Goal: Task Accomplishment & Management: Use online tool/utility

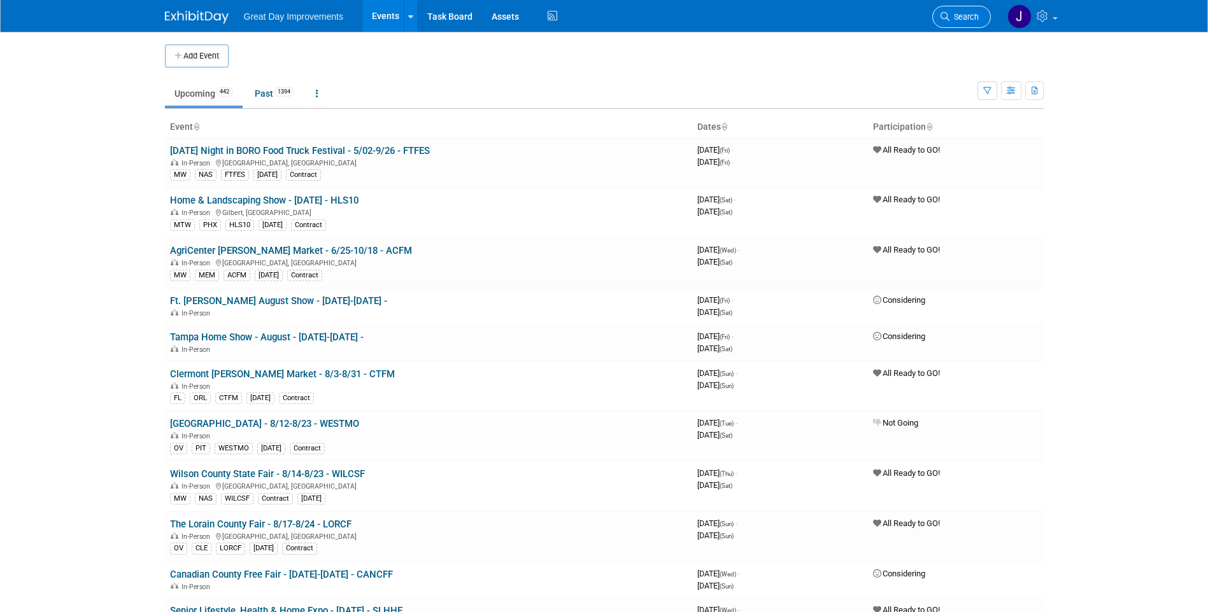
click at [950, 17] on span "Search" at bounding box center [963, 17] width 29 height 10
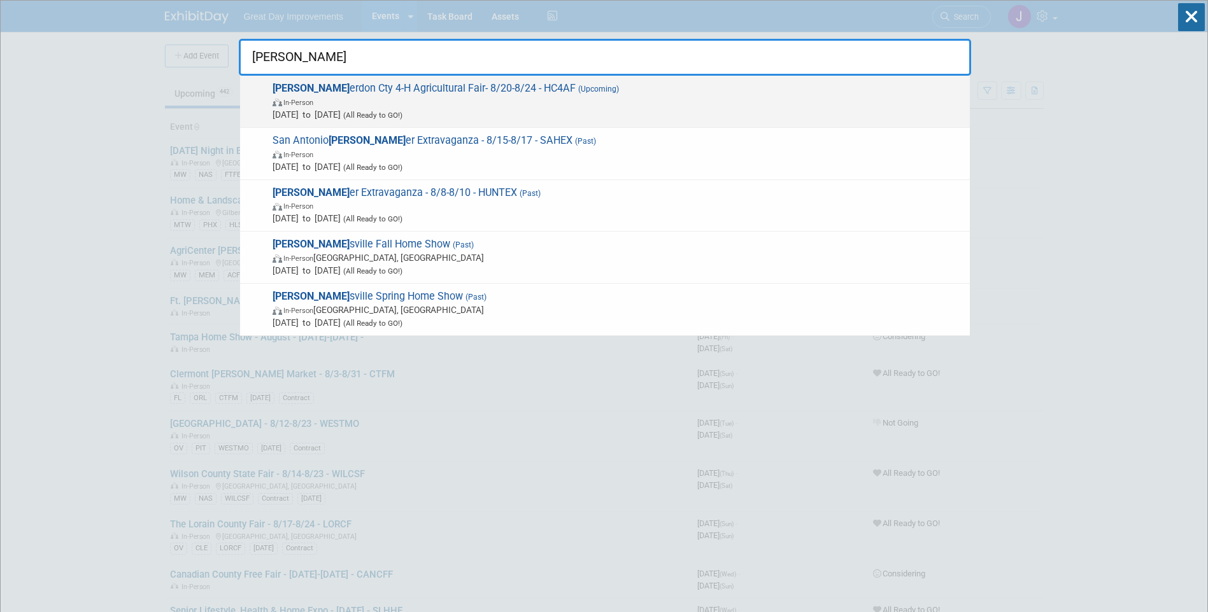
type input "[PERSON_NAME]"
click at [510, 106] on span "In-Person" at bounding box center [617, 101] width 691 height 13
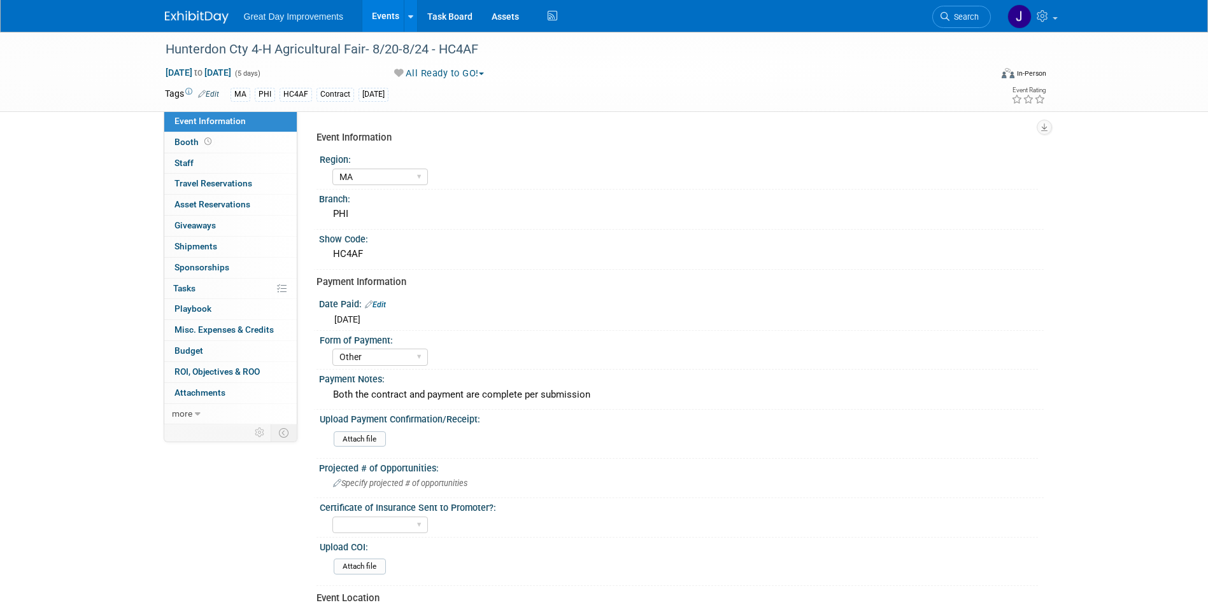
select select "MA"
select select "Other"
click at [346, 253] on div "HC4AF" at bounding box center [680, 254] width 705 height 20
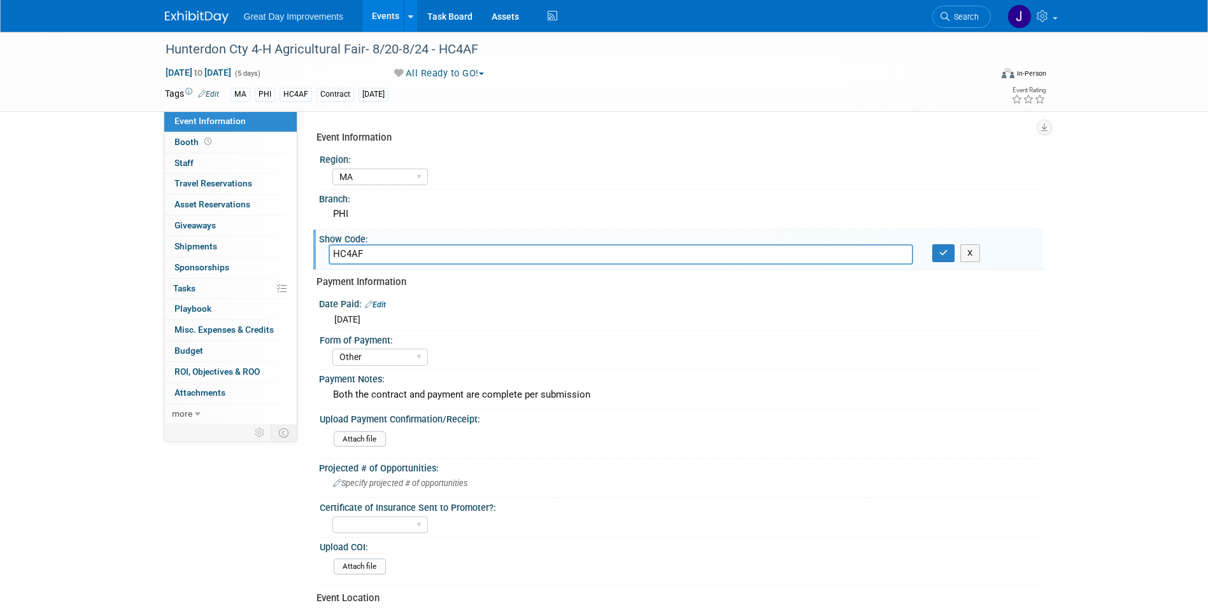
click at [346, 253] on input "HC4AF" at bounding box center [620, 254] width 584 height 20
click at [967, 12] on span "Search" at bounding box center [963, 17] width 29 height 10
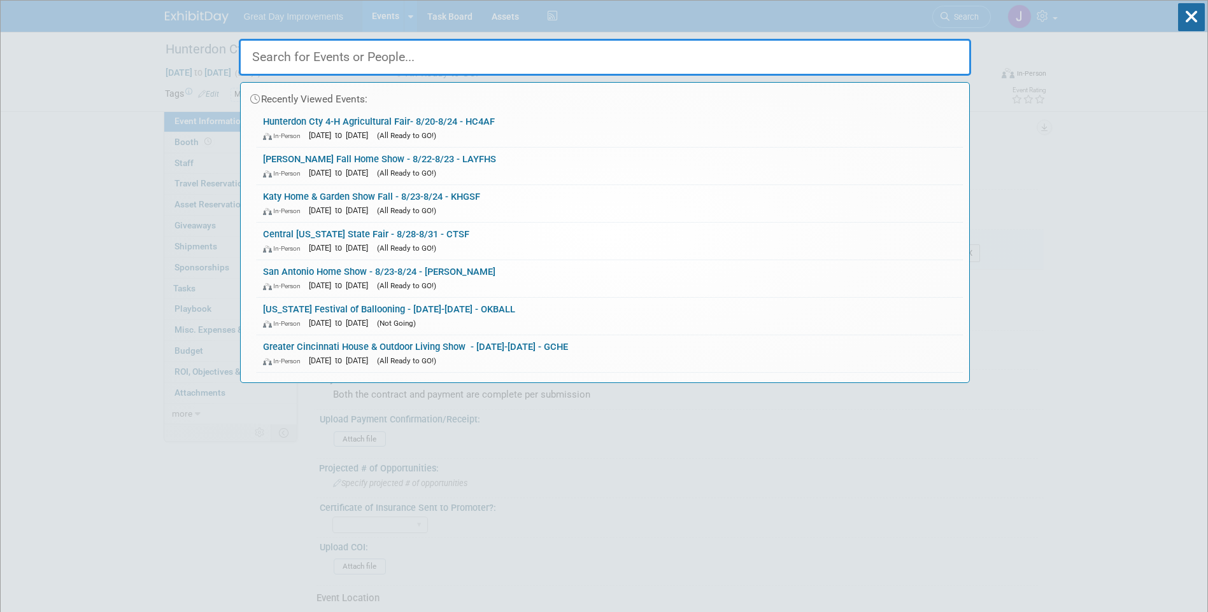
click at [476, 62] on input "text" at bounding box center [605, 57] width 732 height 37
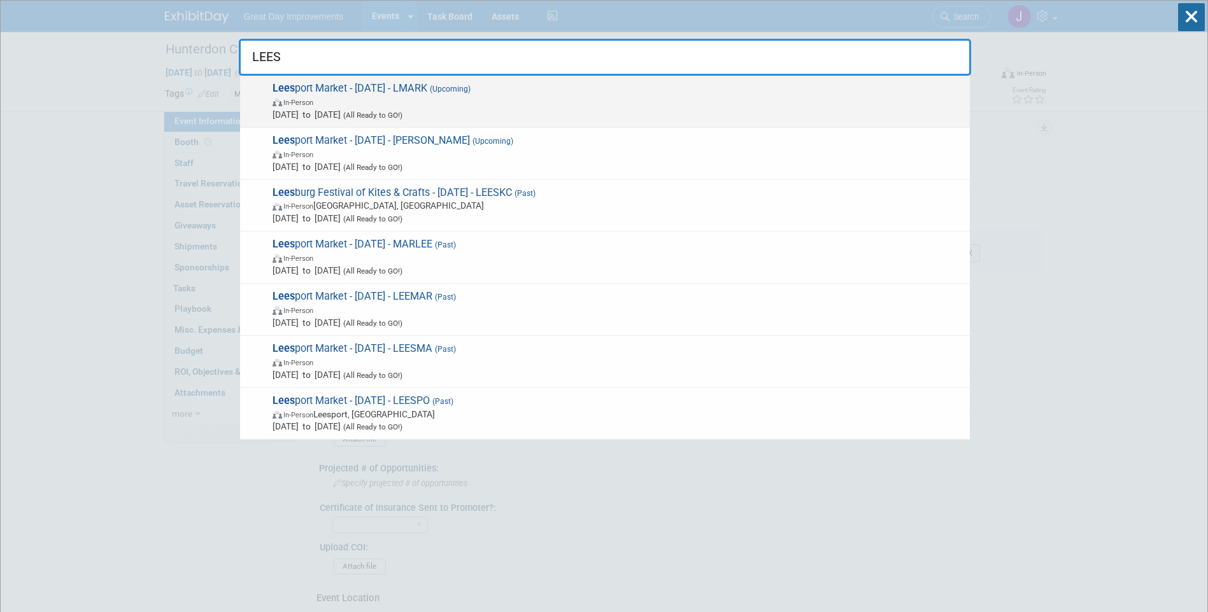
type input "LEES"
click at [466, 106] on span "In-Person" at bounding box center [617, 101] width 691 height 13
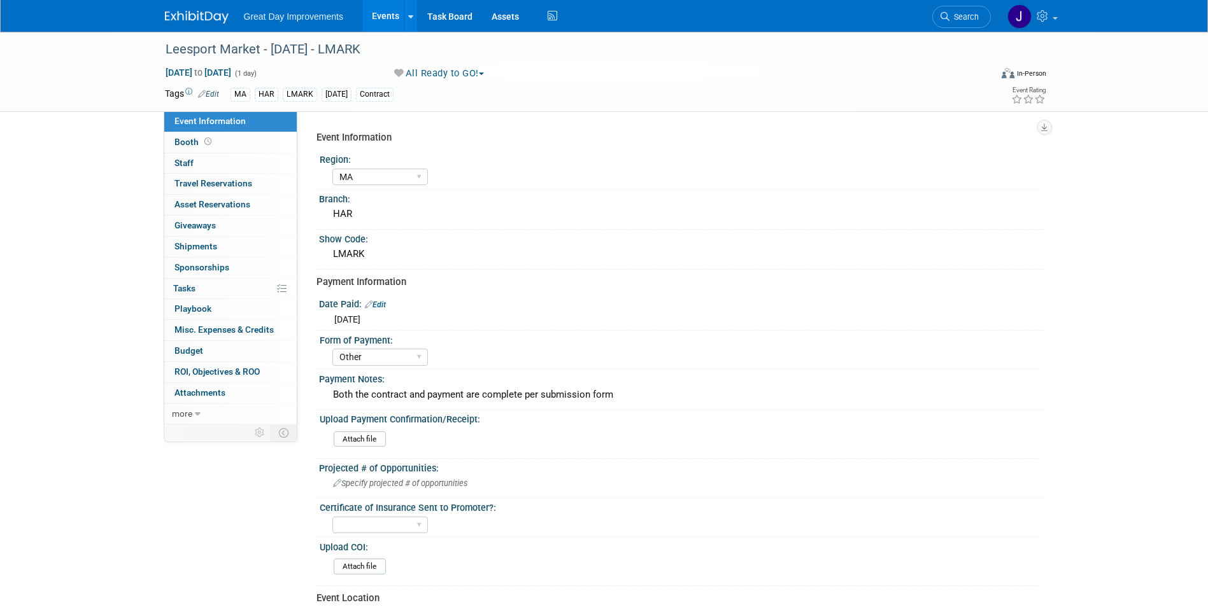
select select "MA"
select select "Other"
click at [337, 258] on div "LMARK" at bounding box center [680, 254] width 705 height 20
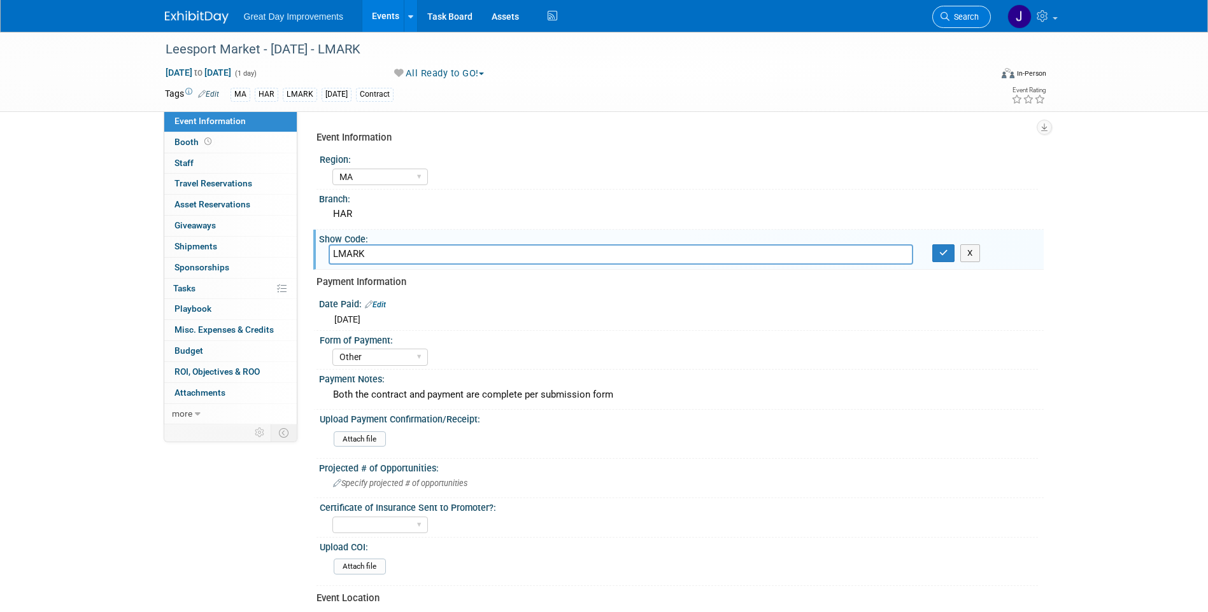
click at [977, 24] on link "Search" at bounding box center [961, 17] width 59 height 22
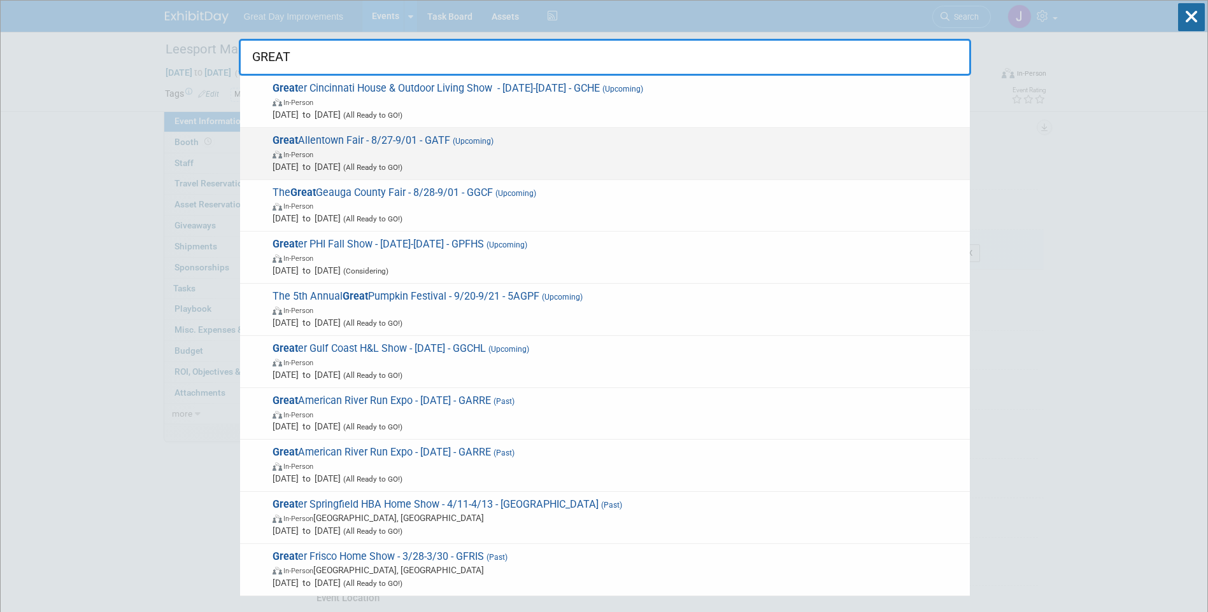
type input "GREAT"
click at [554, 153] on span "In-Person" at bounding box center [617, 154] width 691 height 13
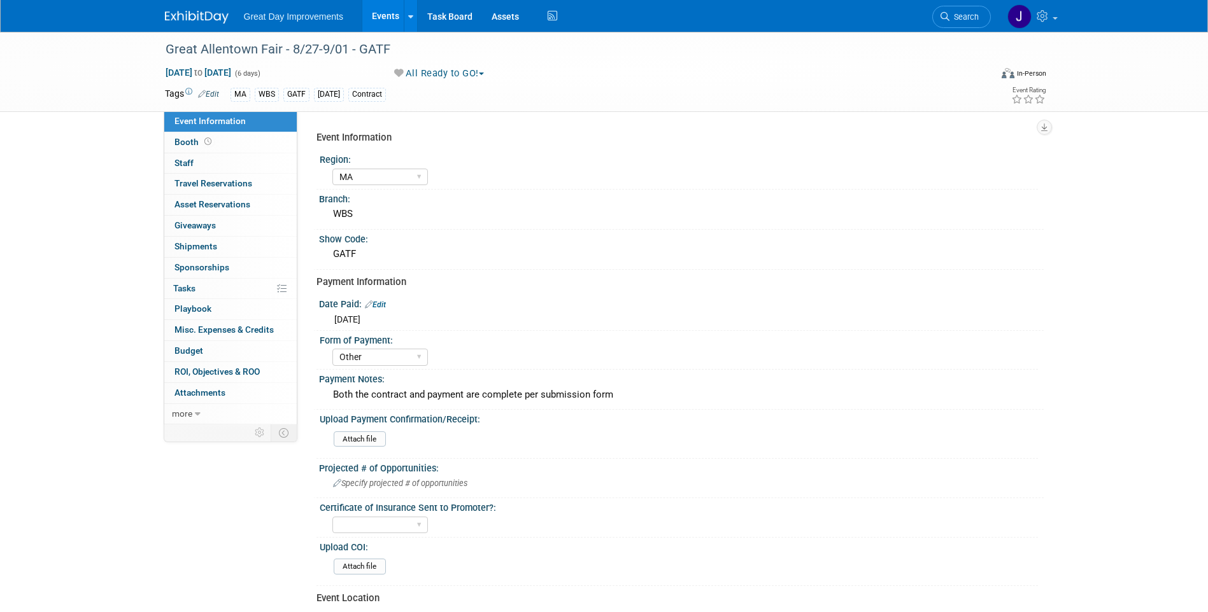
select select "MA"
select select "Other"
click at [383, 46] on div "Great Allentown Fair - 8/27-9/01 - GATF" at bounding box center [566, 49] width 810 height 23
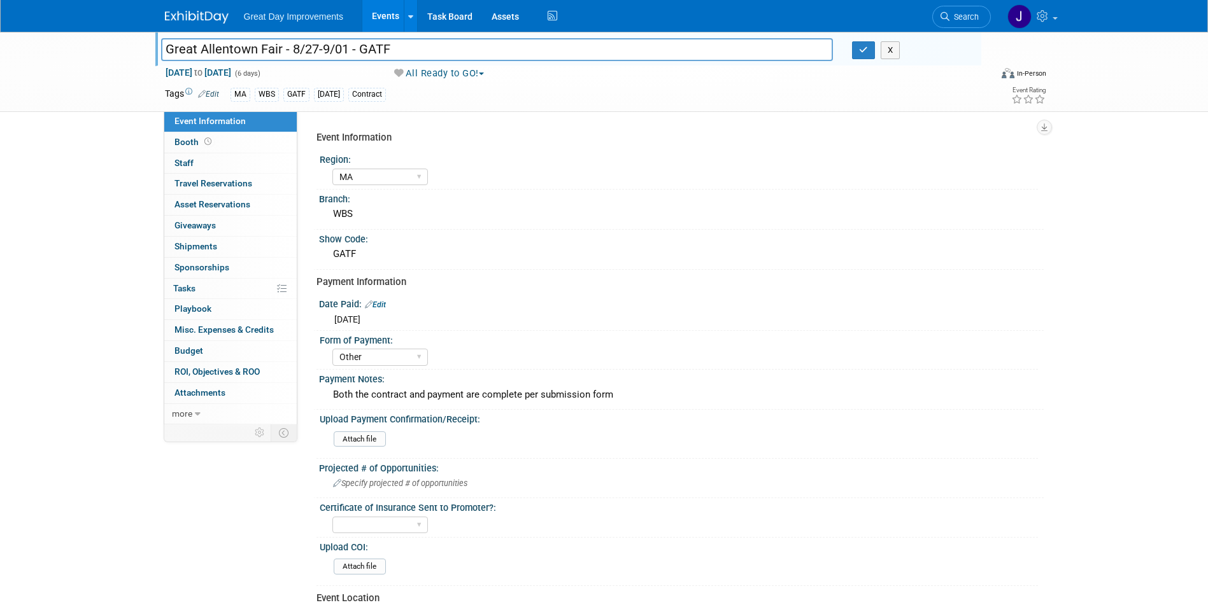
click at [383, 46] on input "Great Allentown Fair - 8/27-9/01 - GATF" at bounding box center [497, 49] width 672 height 22
drag, startPoint x: 973, startPoint y: 20, endPoint x: 889, endPoint y: 47, distance: 89.0
click at [973, 20] on span "Search" at bounding box center [963, 17] width 29 height 10
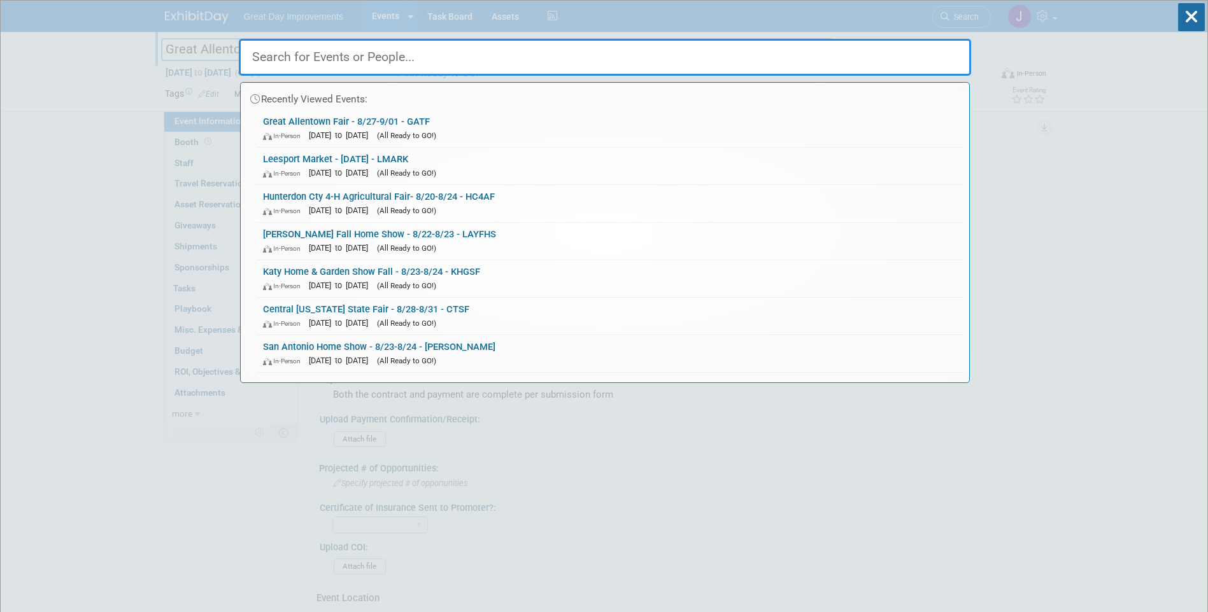
paste input "FLHSA"
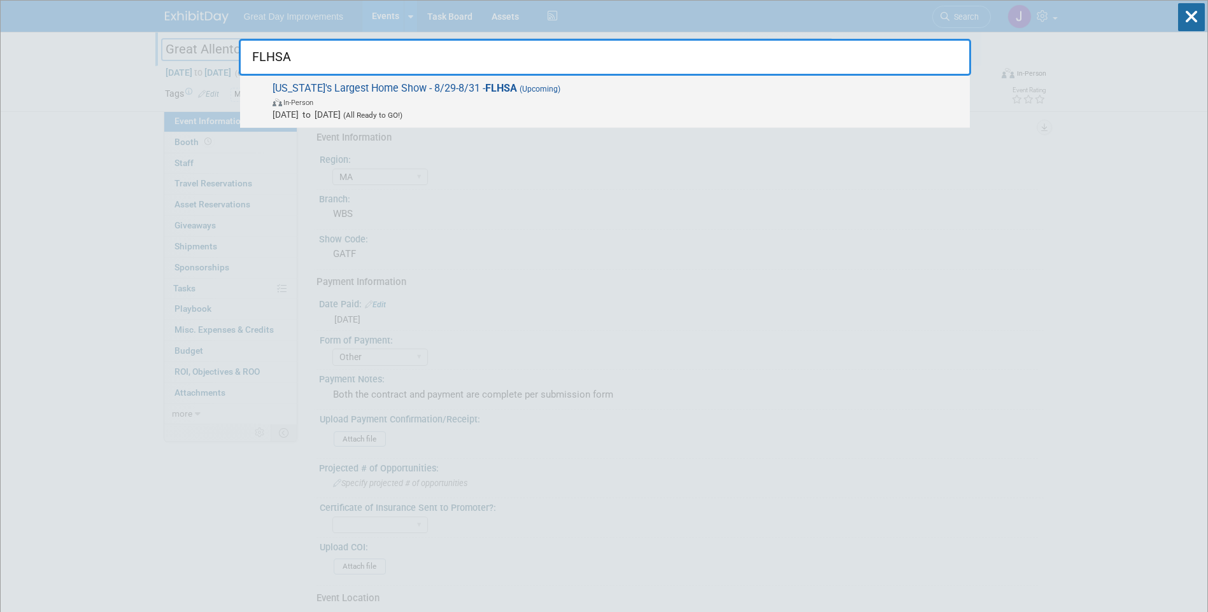
type input "FLHSA"
click at [519, 106] on span "In-Person" at bounding box center [617, 101] width 691 height 13
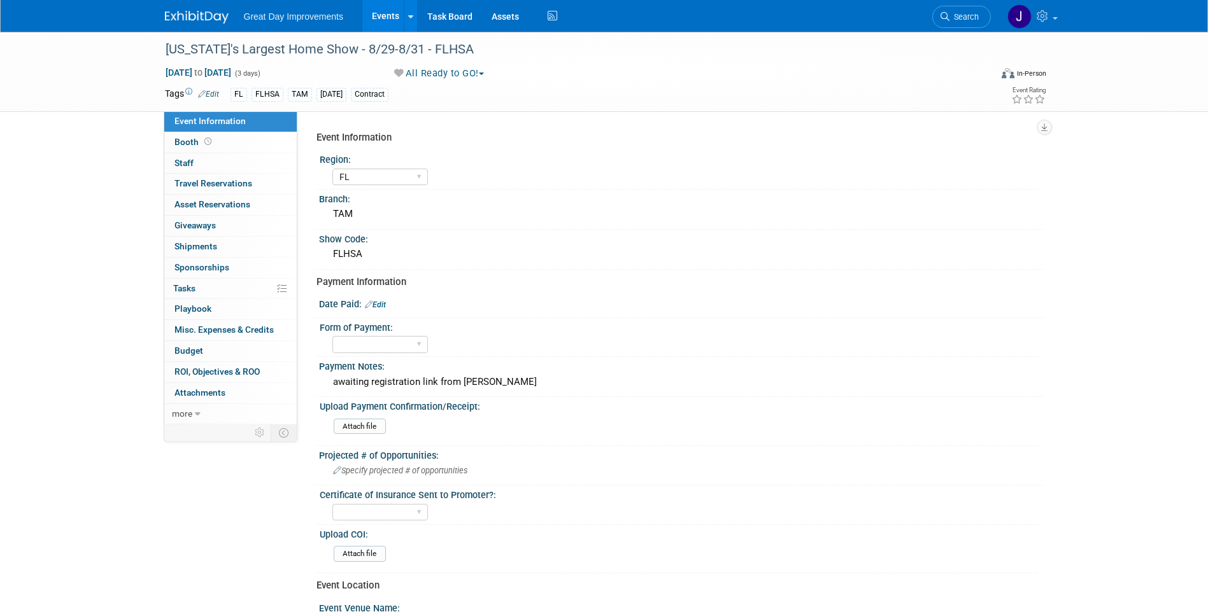
select select "FL"
click at [343, 257] on div "FLHSA" at bounding box center [680, 254] width 705 height 20
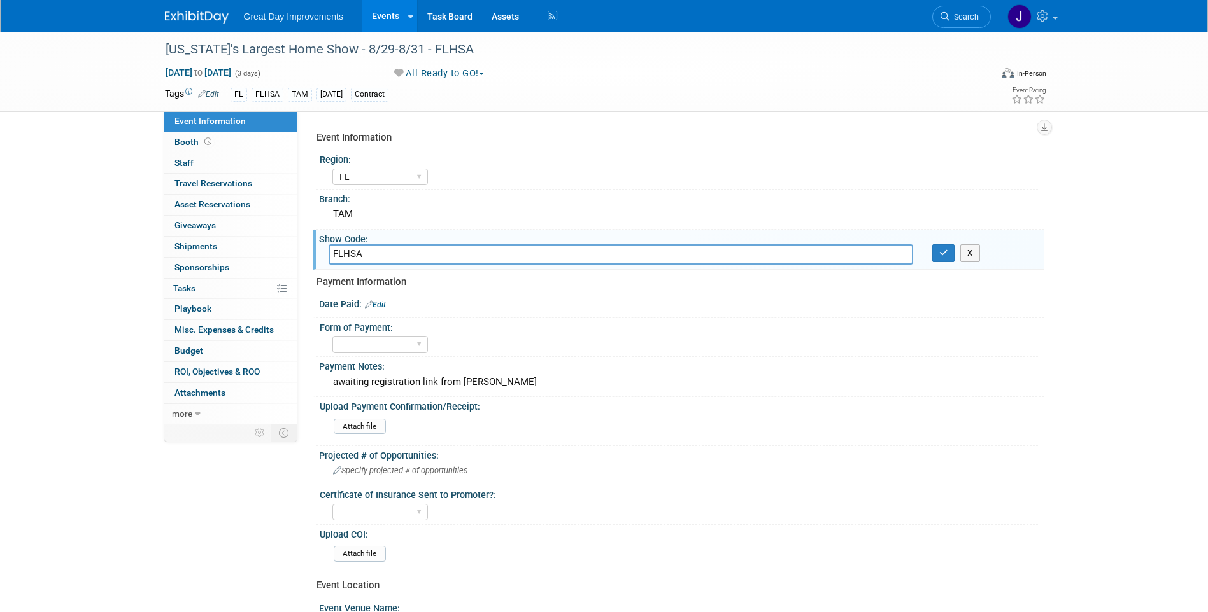
click at [343, 257] on input "FLHSA" at bounding box center [620, 254] width 584 height 20
click at [178, 40] on div "[US_STATE]'s Largest Home Show - 8/29-8/31 - FLHSA" at bounding box center [566, 49] width 810 height 23
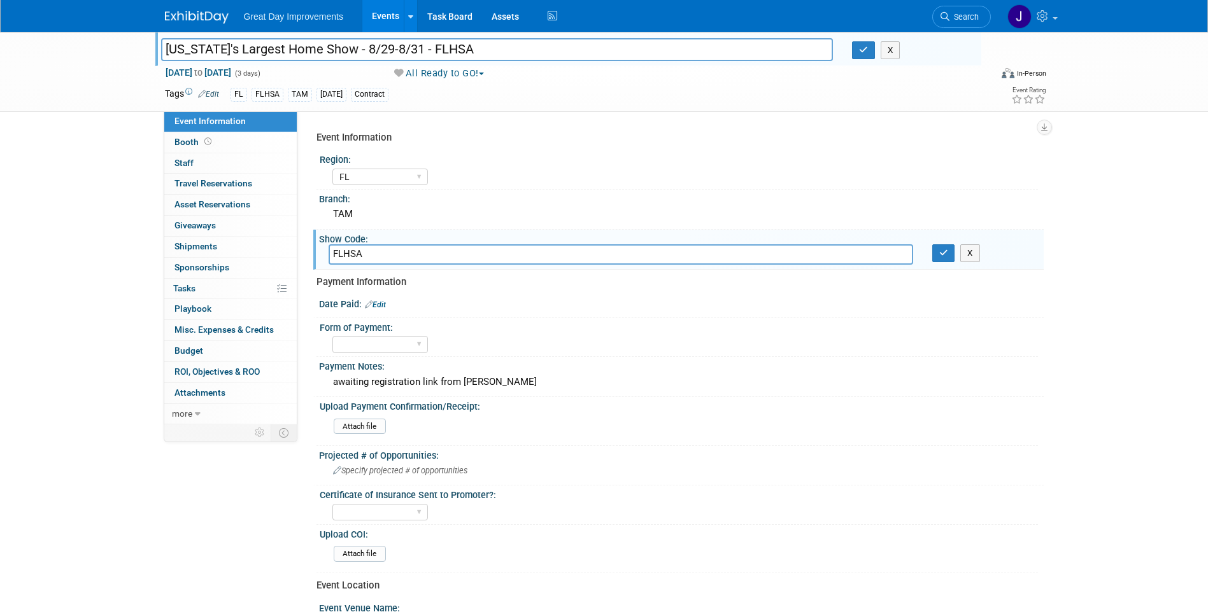
click at [192, 46] on input "[US_STATE]'s Largest Home Show - 8/29-8/31 - FLHSA" at bounding box center [497, 49] width 672 height 22
drag, startPoint x: 192, startPoint y: 46, endPoint x: 305, endPoint y: 50, distance: 112.7
click at [305, 50] on input "[US_STATE]'s Largest Home Show - 8/29-8/31 - FLHSA" at bounding box center [497, 49] width 672 height 22
click at [961, 25] on link "Search" at bounding box center [961, 17] width 59 height 22
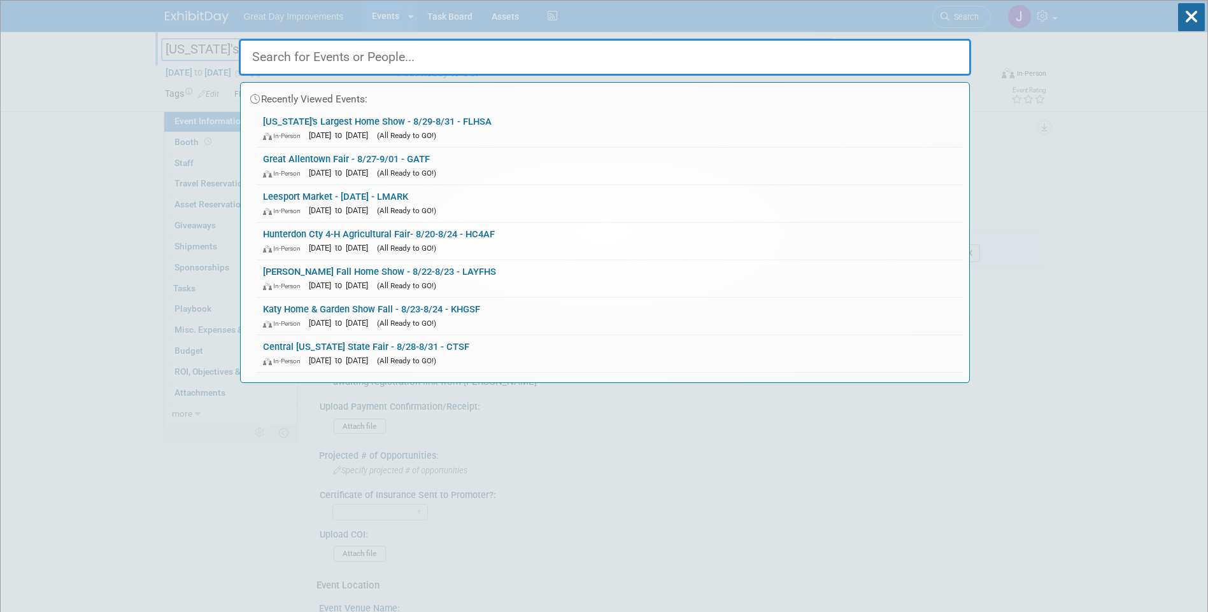
paste input "SYMSTU"
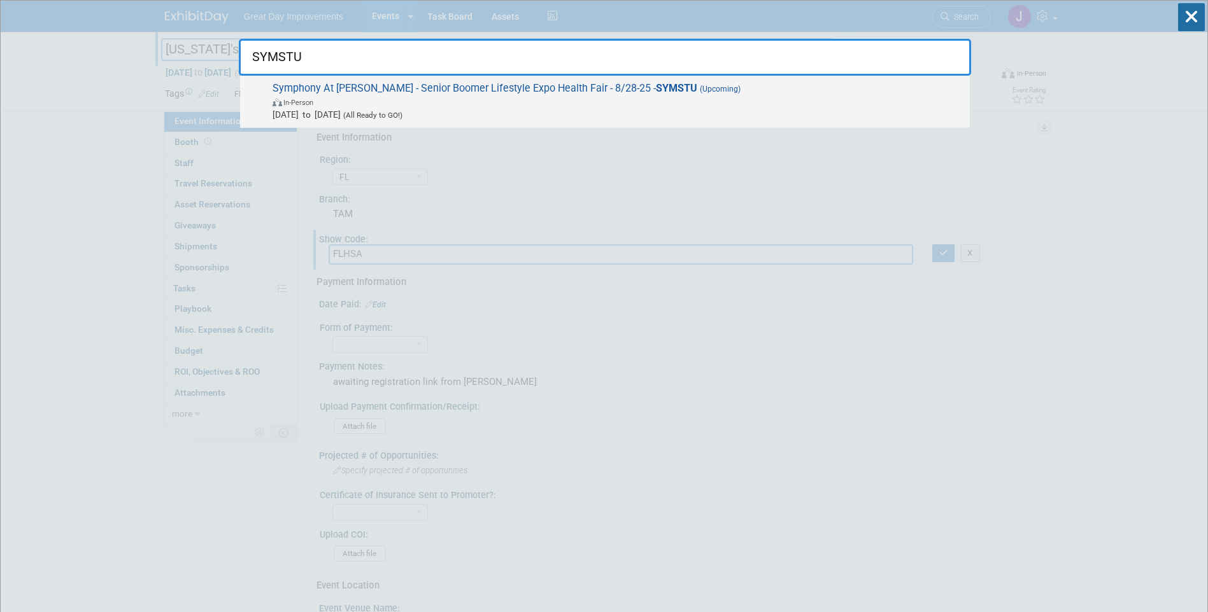
type input "SYMSTU"
click at [465, 95] on span "Symphony At Stuart - Senior Boomer Lifestyle Expo Health Fair - 8/28-25 - SYMST…" at bounding box center [616, 101] width 695 height 39
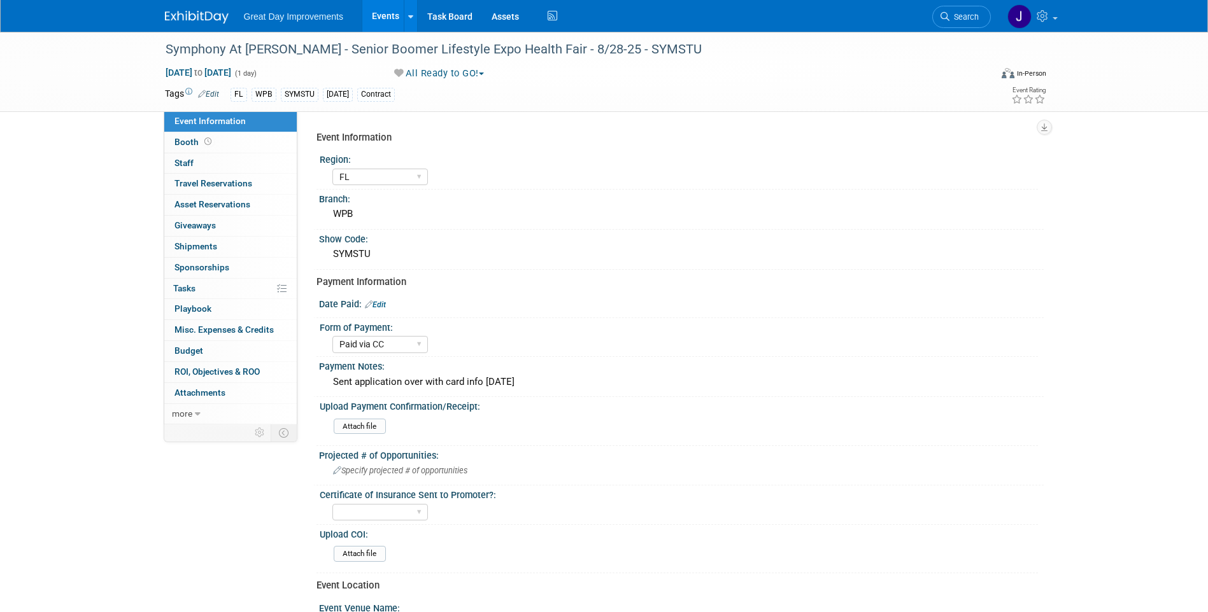
select select "FL"
select select "Paid via CC"
click at [201, 48] on div "Symphony At [PERSON_NAME] - Senior Boomer Lifestyle Expo Health Fair - 8/28-25 …" at bounding box center [566, 49] width 810 height 23
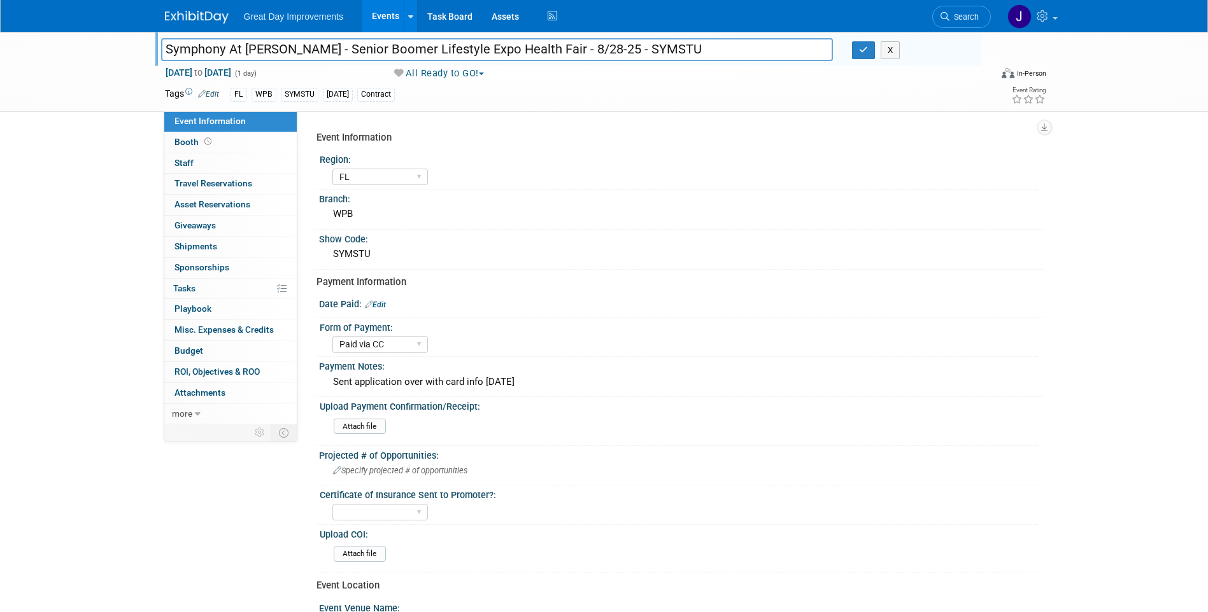
click at [507, 51] on input "Symphony At [PERSON_NAME] - Senior Boomer Lifestyle Expo Health Fair - 8/28-25 …" at bounding box center [497, 49] width 672 height 22
click at [949, 29] on li "Search" at bounding box center [961, 15] width 59 height 31
click at [956, 18] on span "Search" at bounding box center [963, 17] width 29 height 10
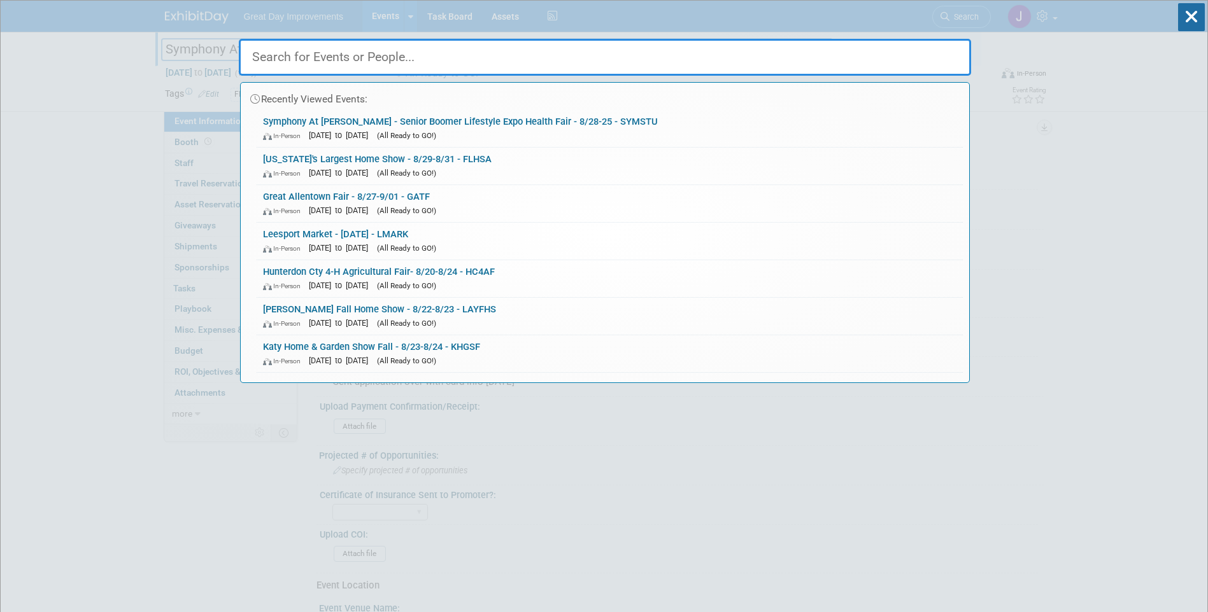
click at [578, 62] on input "text" at bounding box center [605, 57] width 732 height 37
paste input "CTFM"
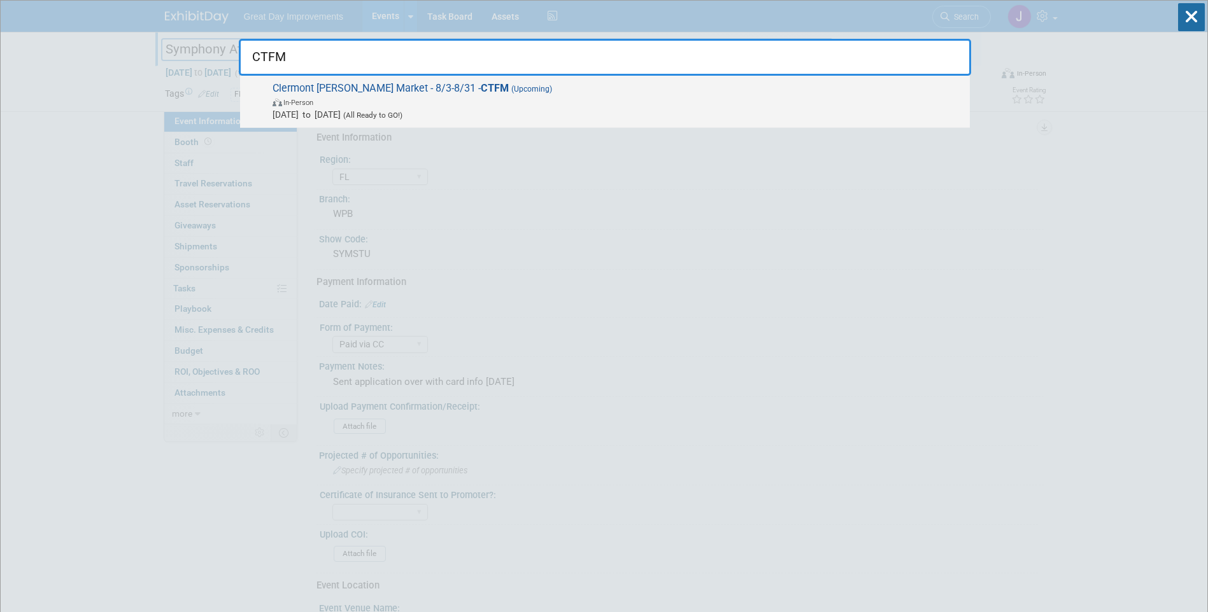
type input "CTFM"
click at [490, 102] on span "In-Person" at bounding box center [617, 101] width 691 height 13
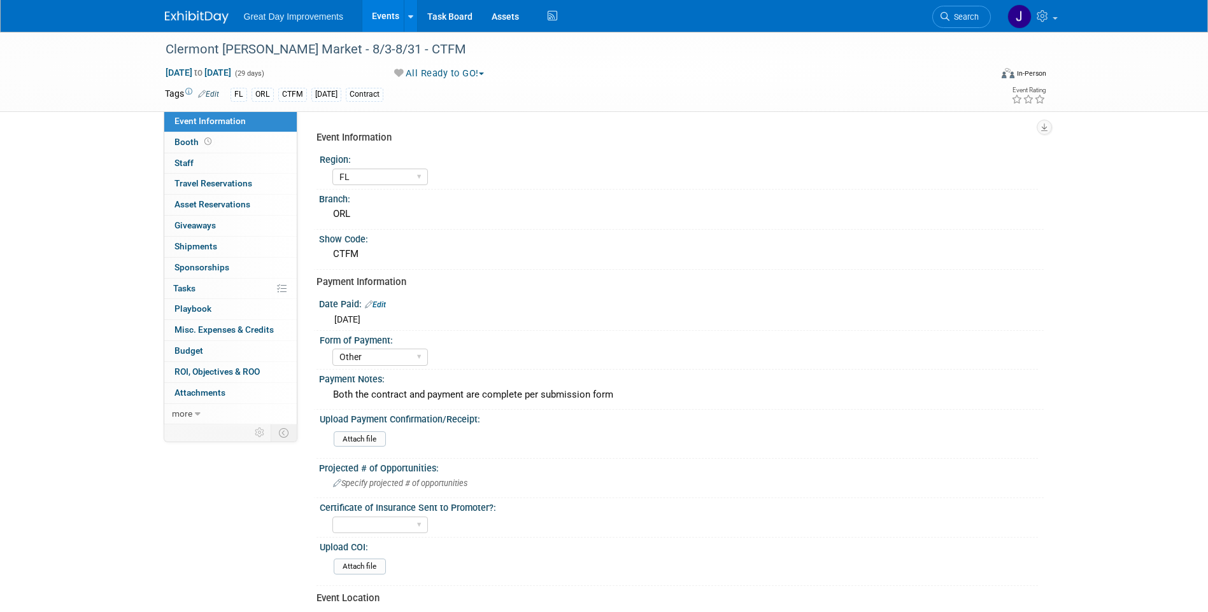
select select "FL"
select select "Other"
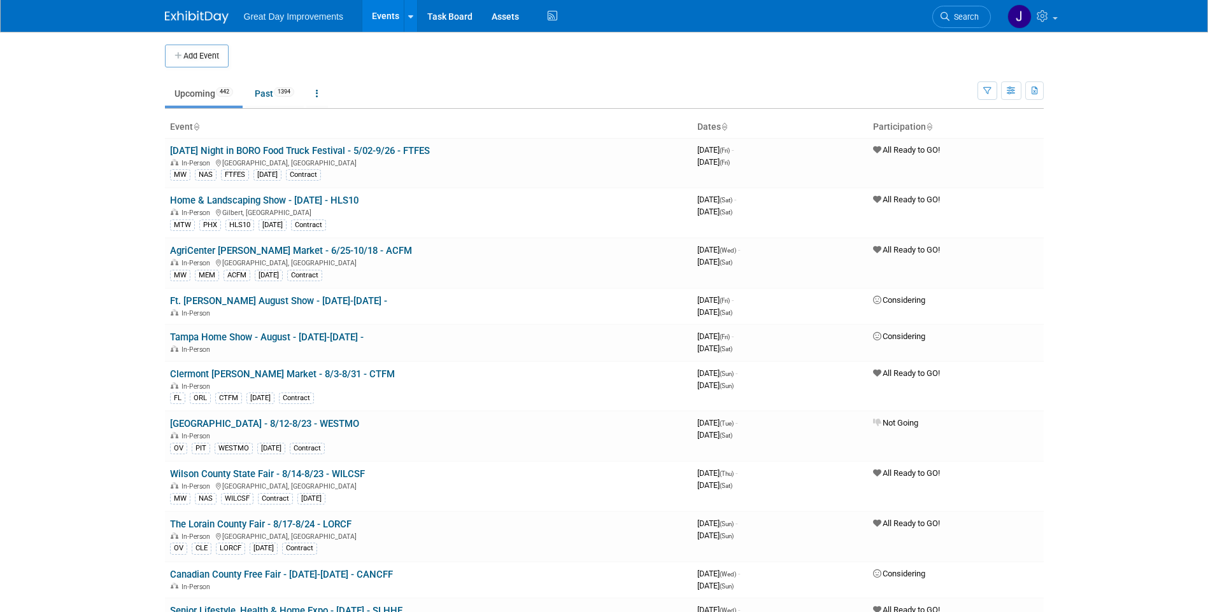
drag, startPoint x: 972, startPoint y: 13, endPoint x: 964, endPoint y: 15, distance: 8.5
click at [972, 13] on span "Search" at bounding box center [963, 17] width 29 height 10
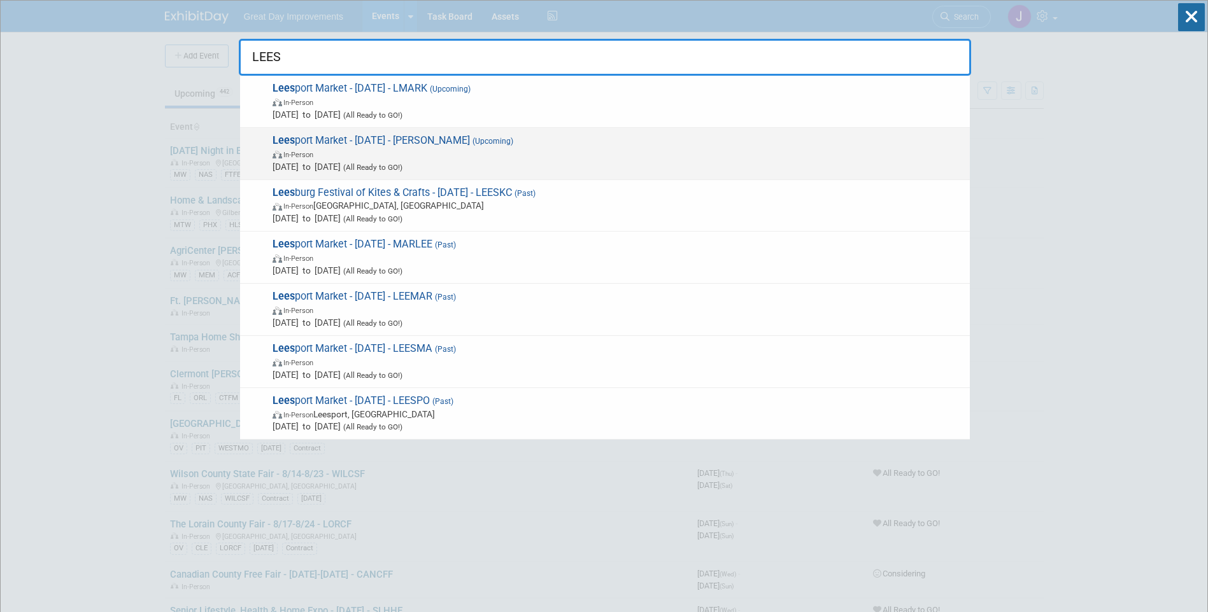
type input "LEES"
click at [533, 148] on span "In-Person" at bounding box center [617, 154] width 691 height 13
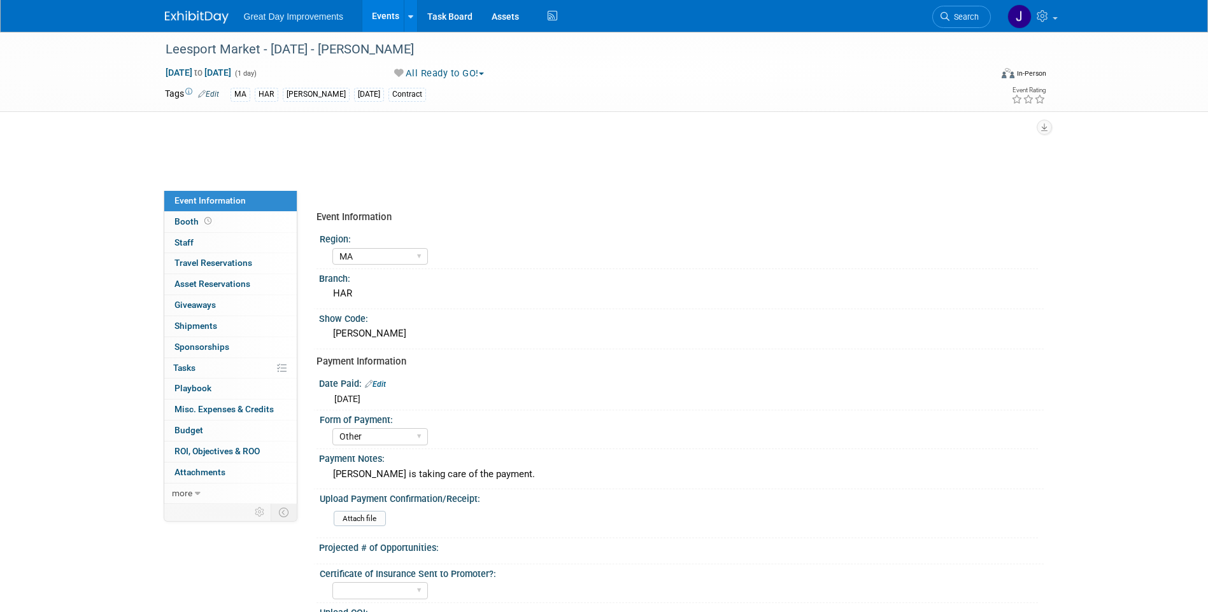
select select "MA"
select select "Other"
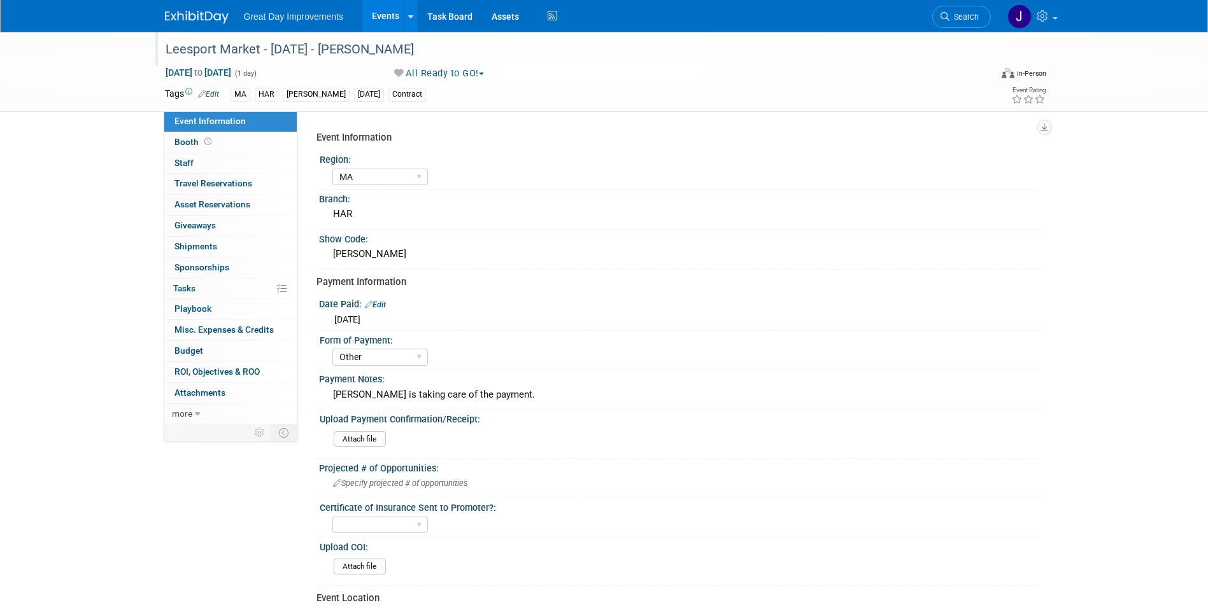
click at [356, 46] on div "Leesport Market - [DATE] - [PERSON_NAME]" at bounding box center [566, 49] width 810 height 23
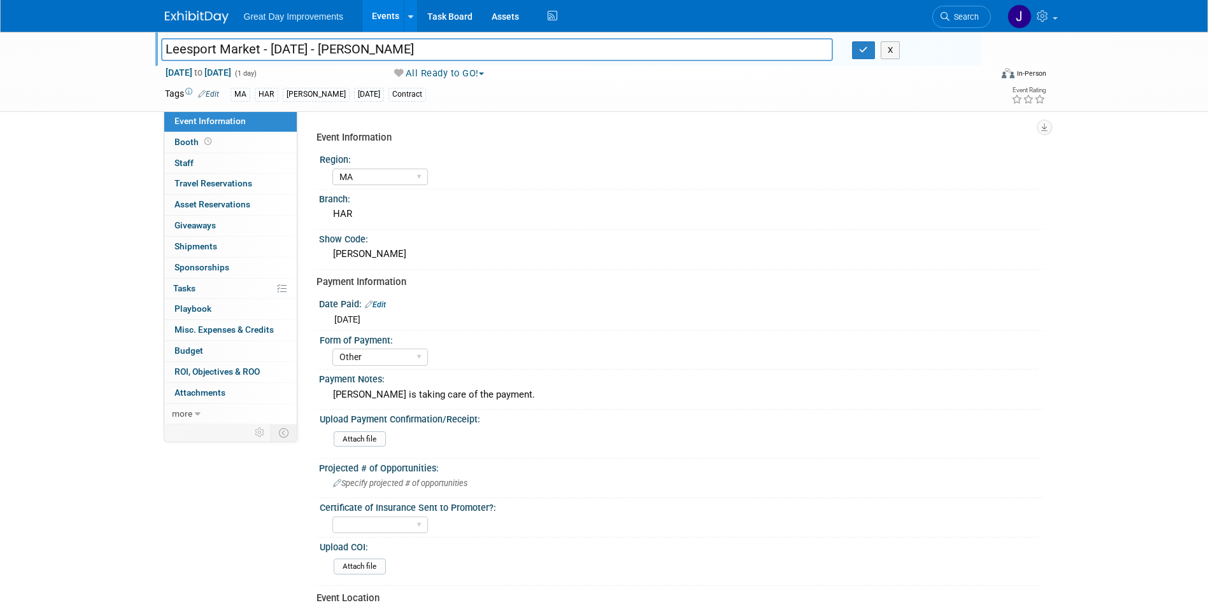
click at [356, 46] on input "Leesport Market - [DATE] - [PERSON_NAME]" at bounding box center [497, 49] width 672 height 22
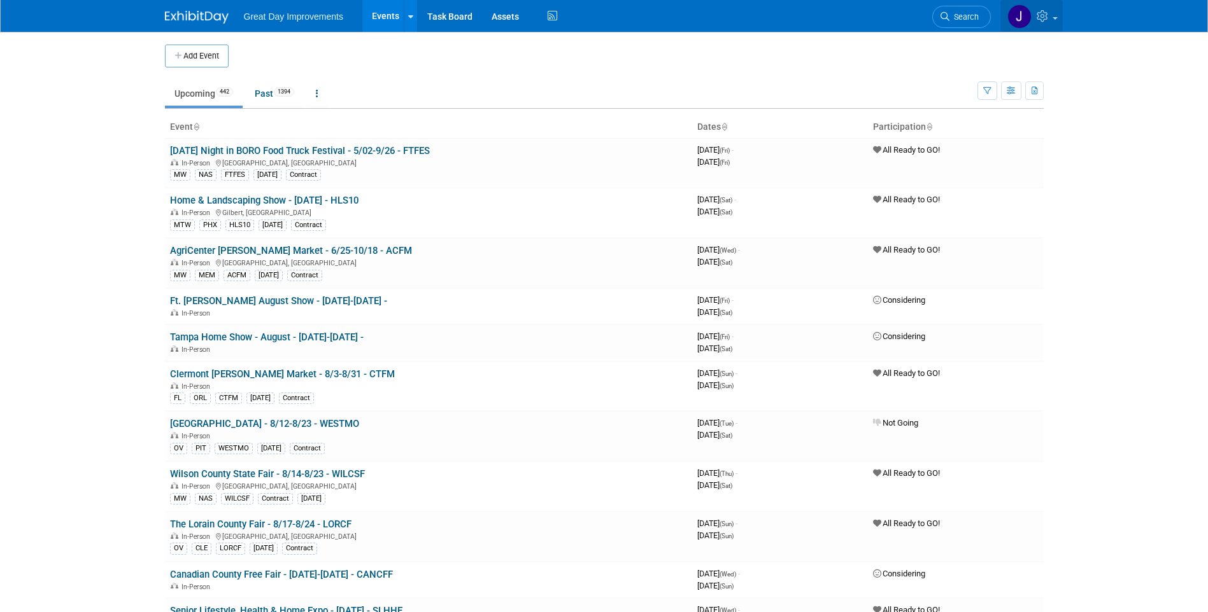
click at [1040, 20] on icon at bounding box center [1043, 15] width 15 height 11
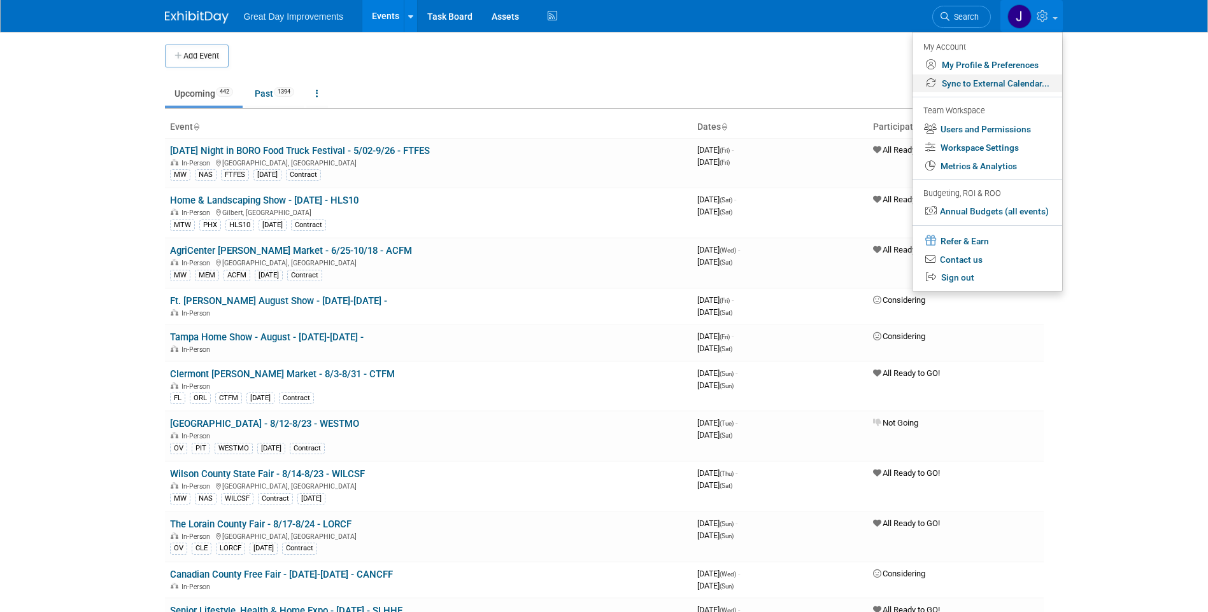
click at [1010, 81] on link "Sync to External Calendar..." at bounding box center [987, 83] width 150 height 18
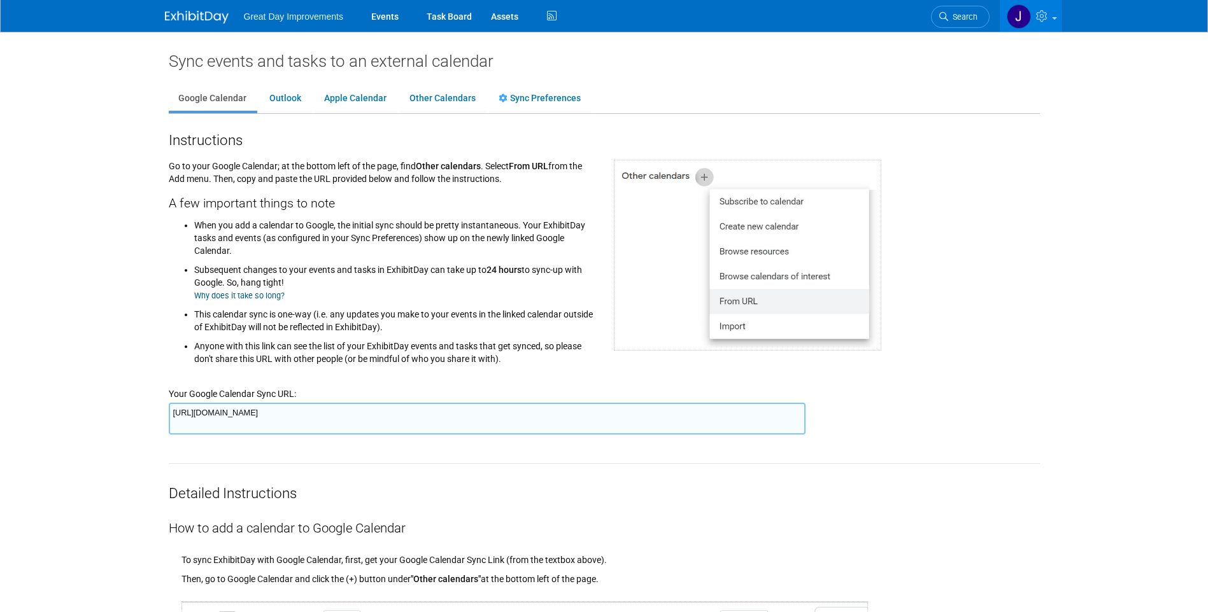
click at [567, 410] on textarea "[URL][DOMAIN_NAME]" at bounding box center [487, 419] width 637 height 32
